Goal: Download file/media

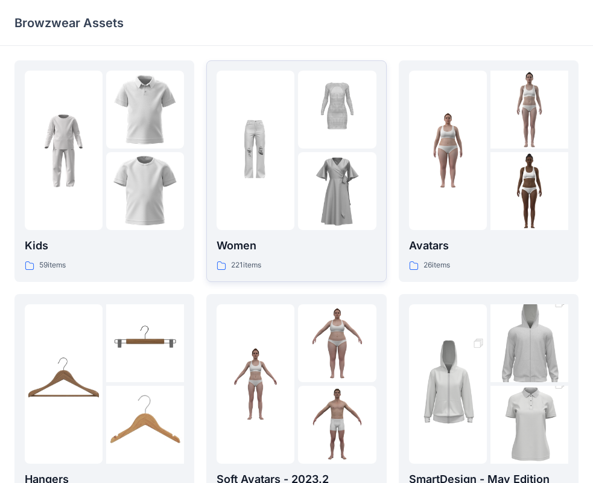
click at [287, 186] on div at bounding box center [256, 150] width 78 height 159
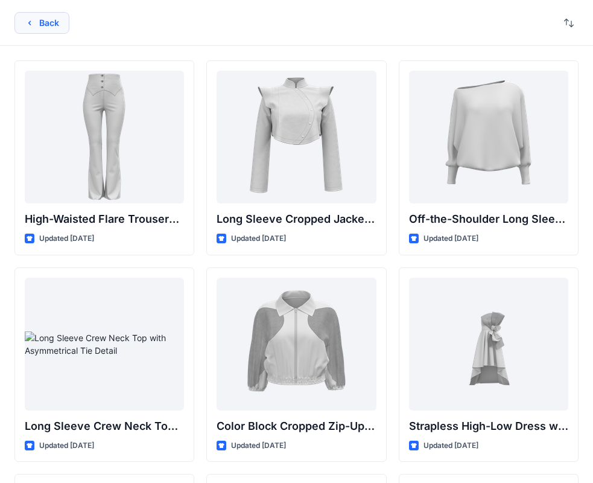
click at [57, 15] on button "Back" at bounding box center [41, 23] width 55 height 22
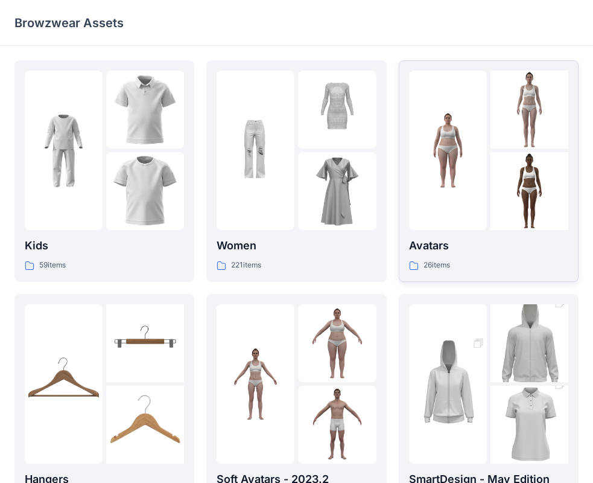
click at [507, 180] on img at bounding box center [530, 191] width 78 height 78
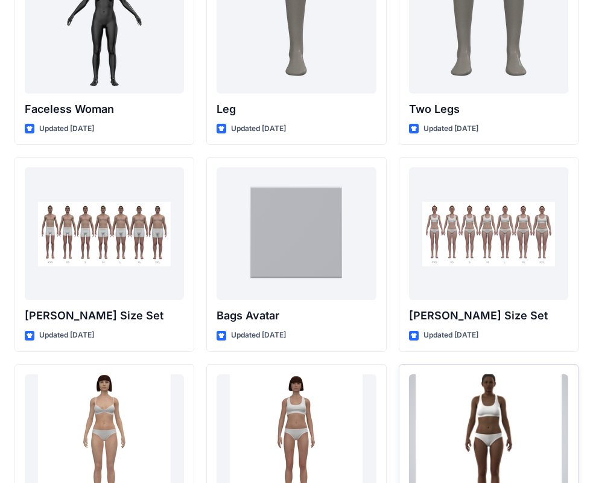
scroll to position [1139, 0]
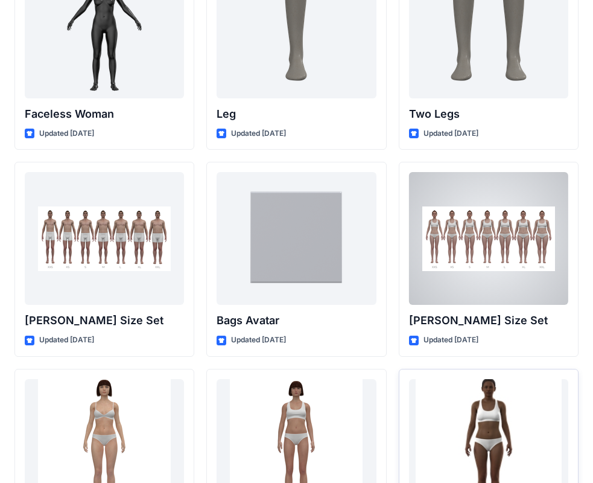
click at [533, 232] on div at bounding box center [488, 238] width 159 height 133
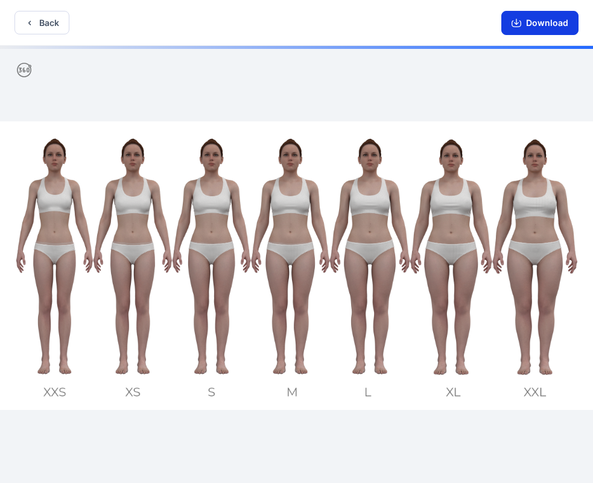
click at [552, 22] on button "Download" at bounding box center [539, 23] width 77 height 24
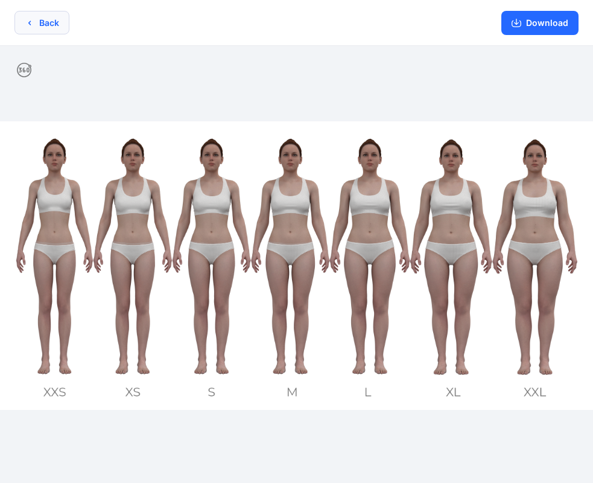
click at [49, 22] on button "Back" at bounding box center [41, 23] width 55 height 24
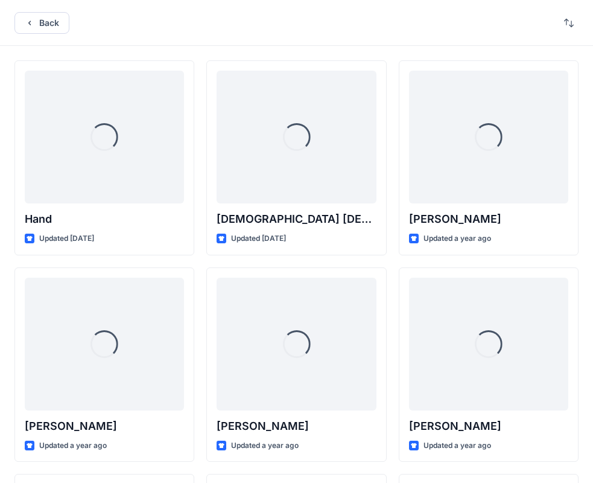
scroll to position [1139, 0]
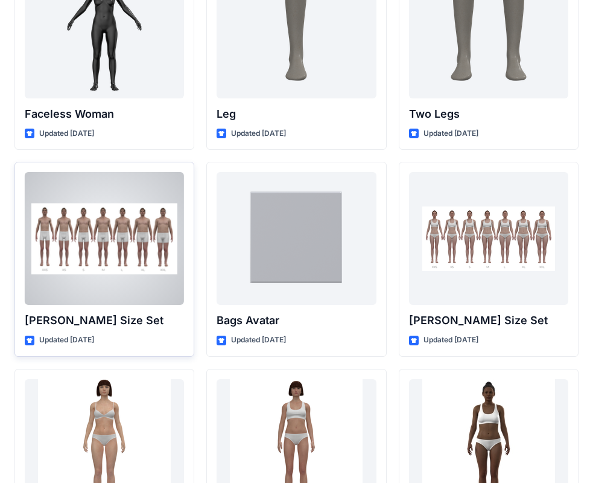
click at [156, 265] on div at bounding box center [104, 238] width 159 height 133
